Goal: Information Seeking & Learning: Learn about a topic

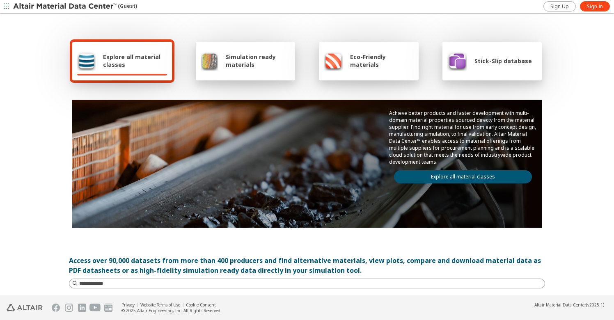
click at [235, 78] on div "Simulation ready materials" at bounding box center [246, 61] width 100 height 39
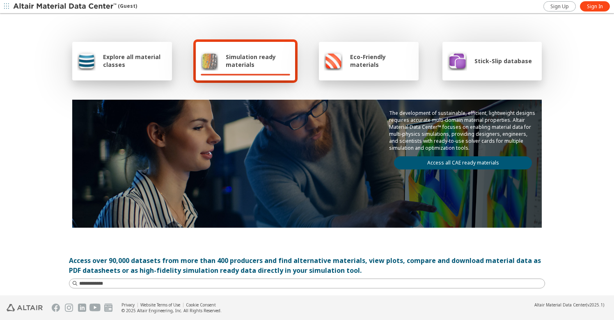
click at [153, 78] on div "Explore all material classes" at bounding box center [122, 61] width 100 height 39
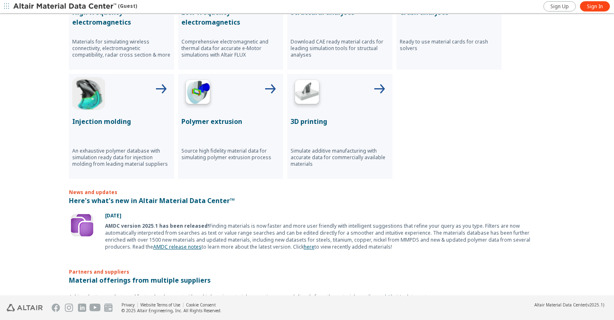
scroll to position [452, 0]
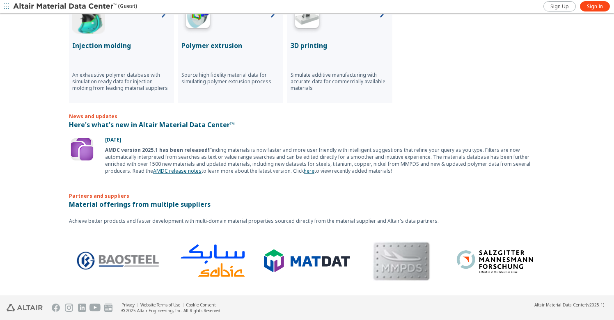
click at [4, 5] on icon "button" at bounding box center [6, 6] width 5 height 5
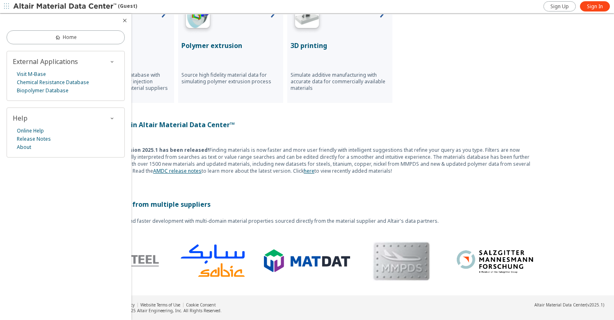
click at [126, 20] on icon "button" at bounding box center [125, 20] width 7 height 7
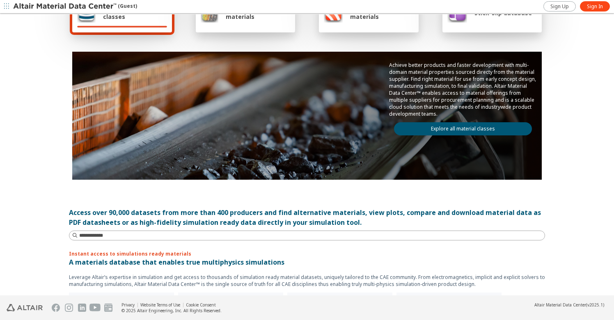
scroll to position [0, 0]
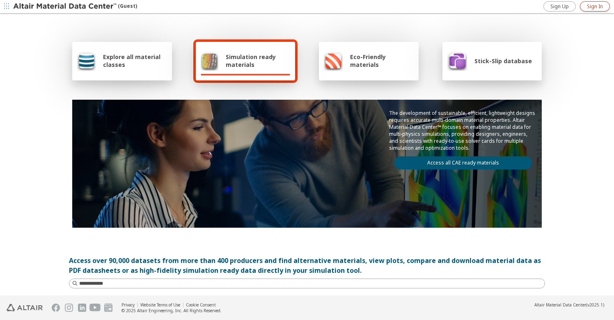
click at [595, 8] on span "Sign In" at bounding box center [595, 6] width 16 height 7
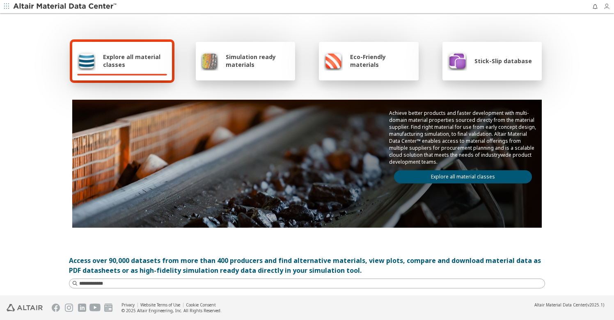
click at [603, 7] on icon "button" at bounding box center [606, 6] width 7 height 7
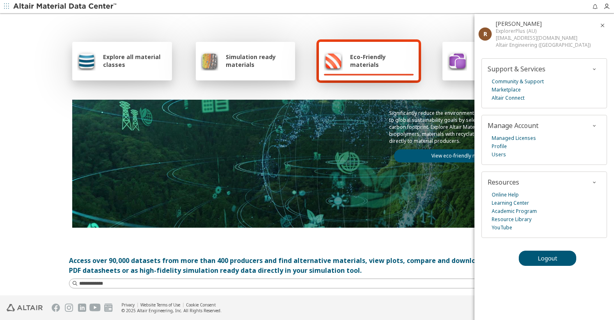
click at [414, 16] on div "Explore all material classes Simulation ready materials Eco-Friendly materials …" at bounding box center [307, 133] width 476 height 238
click at [148, 66] on span "Explore all material classes" at bounding box center [135, 61] width 64 height 16
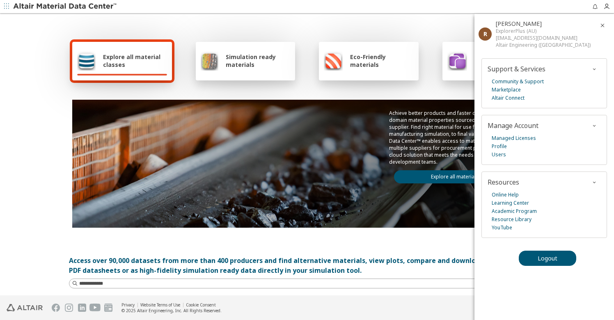
click at [117, 60] on span "Explore all material classes" at bounding box center [135, 61] width 64 height 16
click at [121, 63] on span "Explore all material classes" at bounding box center [135, 61] width 64 height 16
click at [601, 23] on icon "button" at bounding box center [602, 25] width 7 height 7
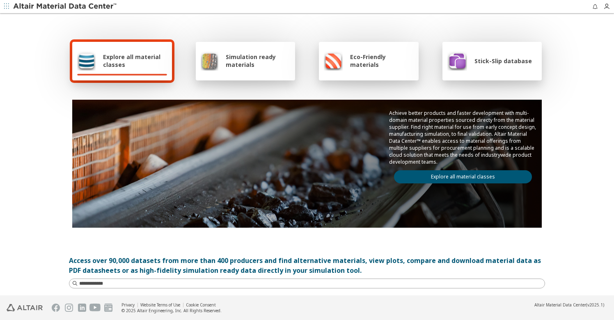
scroll to position [65, 0]
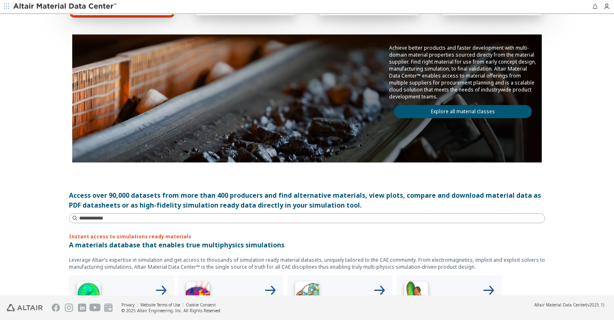
click at [442, 110] on link "Explore all material classes" at bounding box center [463, 111] width 138 height 13
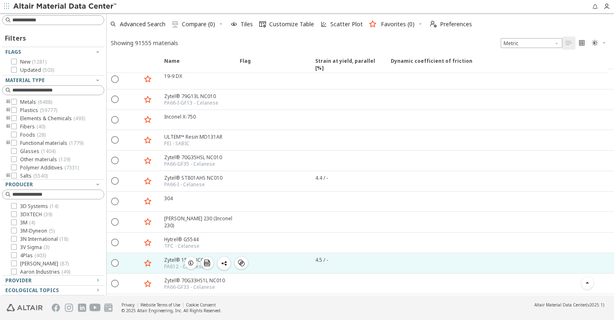
scroll to position [1025, 0]
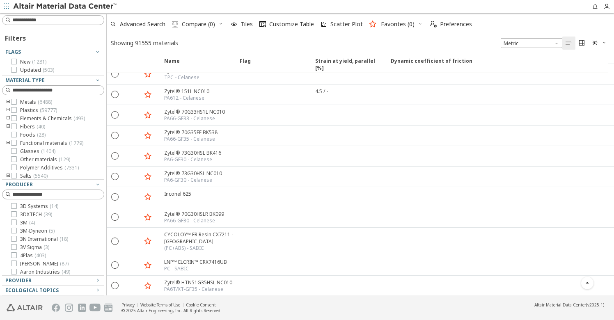
click at [94, 307] on img at bounding box center [94, 308] width 11 height 8
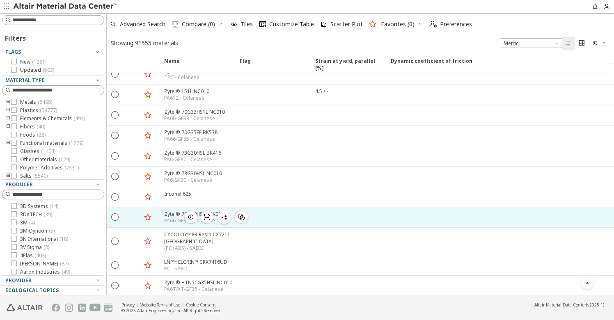
scroll to position [666, 0]
